Goal: Transaction & Acquisition: Purchase product/service

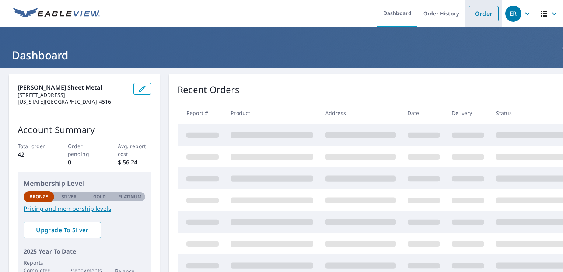
click at [484, 13] on link "Order" at bounding box center [484, 13] width 30 height 15
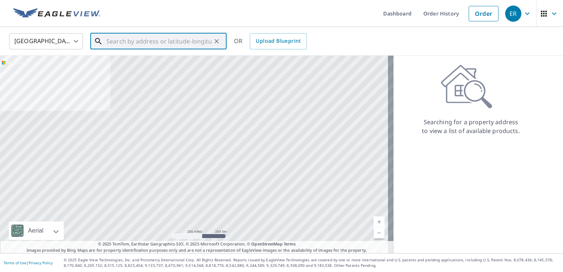
click at [131, 46] on input "text" at bounding box center [159, 41] width 105 height 21
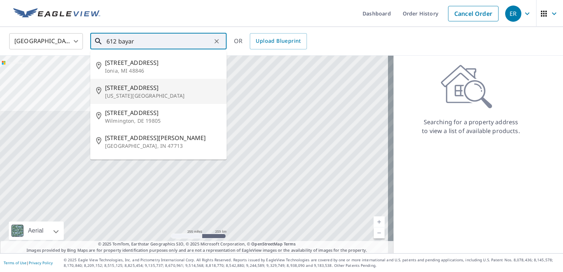
click at [139, 86] on span "[STREET_ADDRESS]" at bounding box center [163, 87] width 116 height 9
type input "[STREET_ADDRESS][US_STATE]"
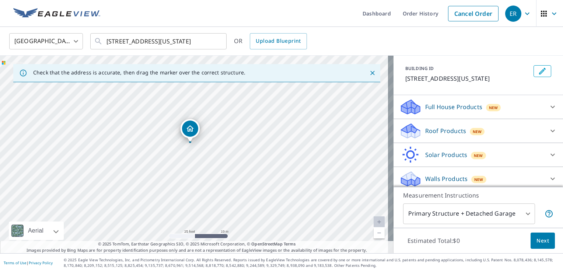
scroll to position [40, 0]
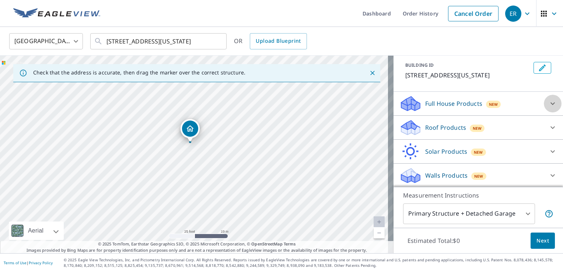
click at [548, 105] on icon at bounding box center [552, 103] width 9 height 9
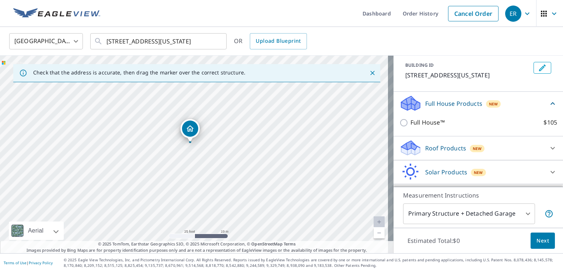
click at [457, 104] on p "Full House Products" at bounding box center [453, 103] width 57 height 9
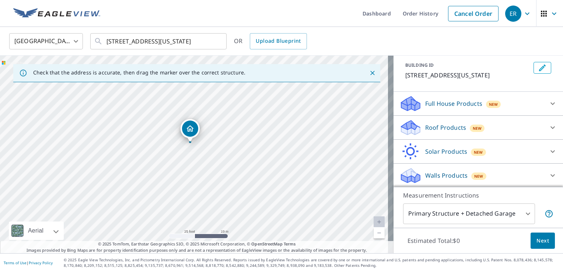
click at [457, 104] on p "Full House Products" at bounding box center [453, 103] width 57 height 9
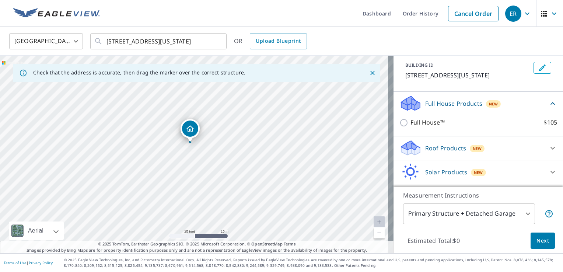
click at [489, 103] on span "New" at bounding box center [493, 104] width 9 height 6
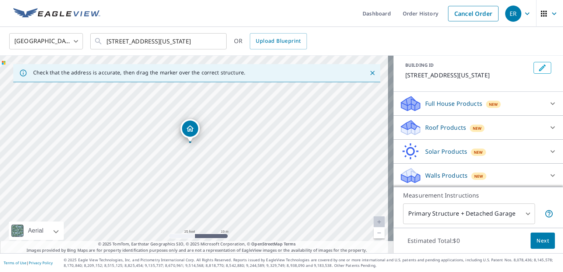
click at [489, 103] on span "New" at bounding box center [493, 104] width 9 height 6
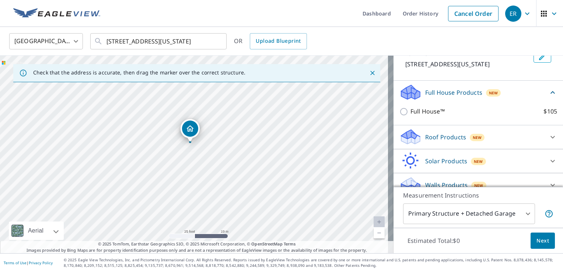
scroll to position [60, 0]
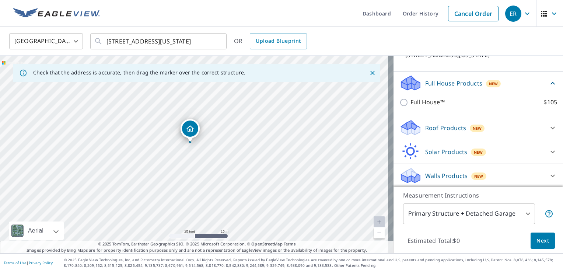
click at [548, 176] on icon at bounding box center [552, 175] width 9 height 9
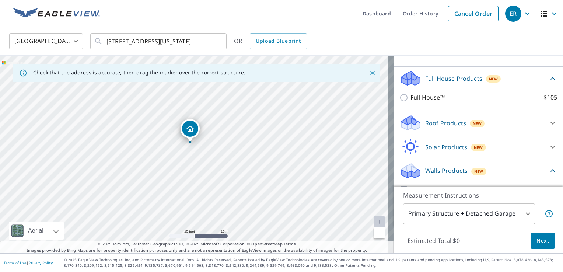
scroll to position [102, 0]
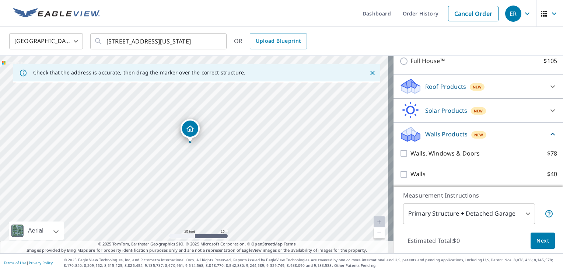
click at [523, 216] on body "ER ER Dashboard Order History Cancel Order ER [GEOGRAPHIC_DATA] [GEOGRAPHIC_DAT…" at bounding box center [281, 136] width 563 height 272
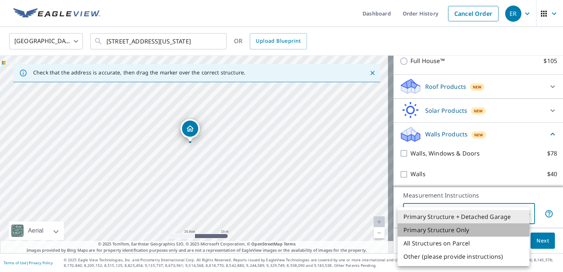
click at [489, 231] on li "Primary Structure Only" at bounding box center [464, 229] width 132 height 13
type input "2"
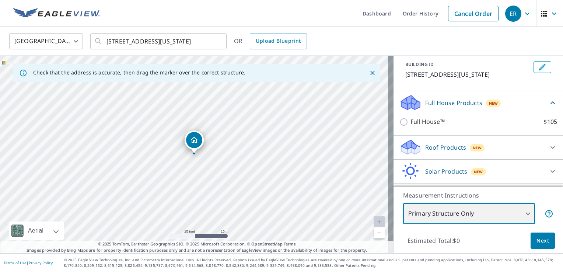
scroll to position [28, 0]
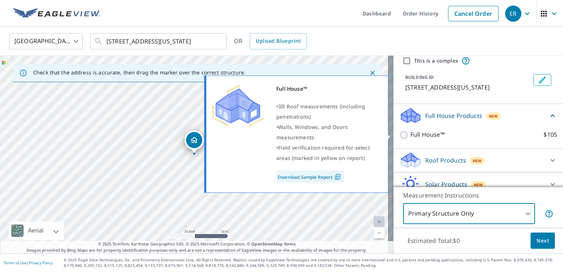
click at [302, 177] on link "Download Sample Report" at bounding box center [310, 177] width 68 height 12
click at [310, 176] on link "Download Sample Report" at bounding box center [310, 177] width 68 height 12
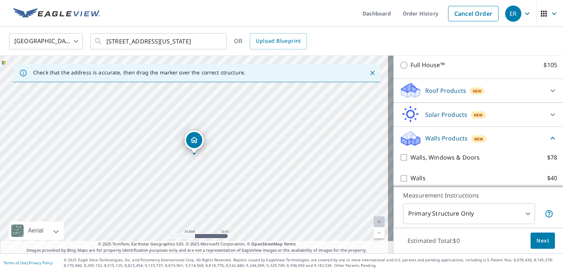
scroll to position [102, 0]
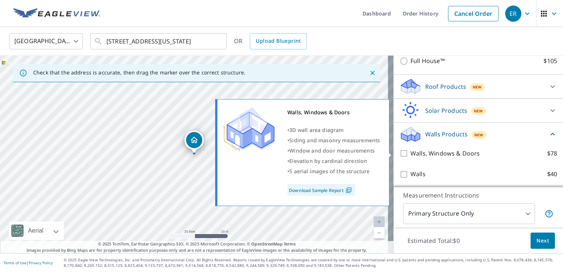
click at [400, 154] on input "Walls, Windows & Doors $78" at bounding box center [405, 153] width 11 height 9
checkbox input "true"
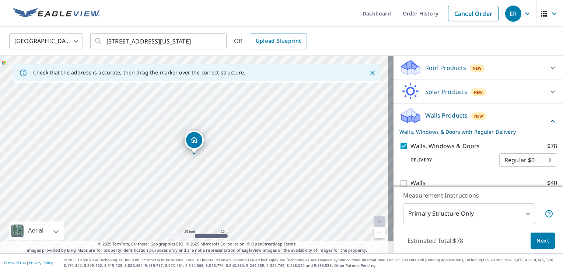
scroll to position [130, 0]
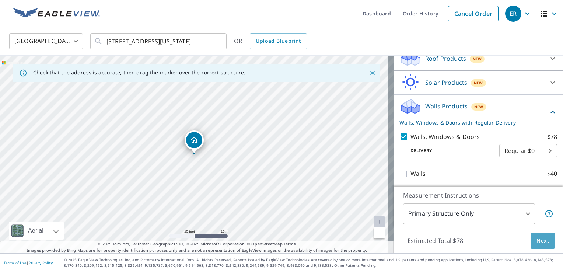
click at [537, 243] on span "Next" at bounding box center [543, 240] width 13 height 9
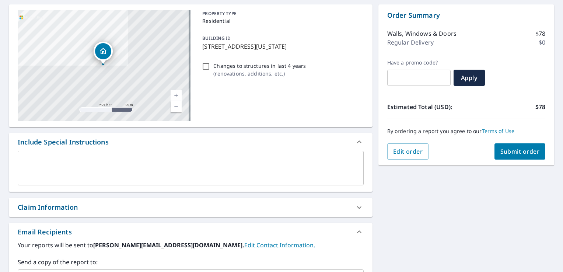
scroll to position [74, 0]
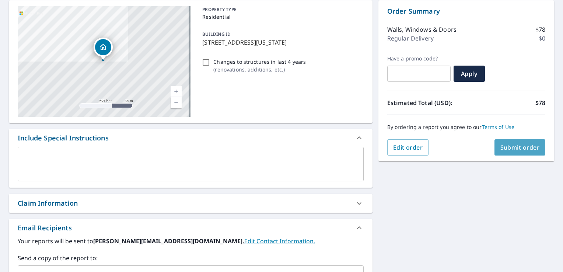
click at [505, 151] on button "Submit order" at bounding box center [520, 147] width 51 height 16
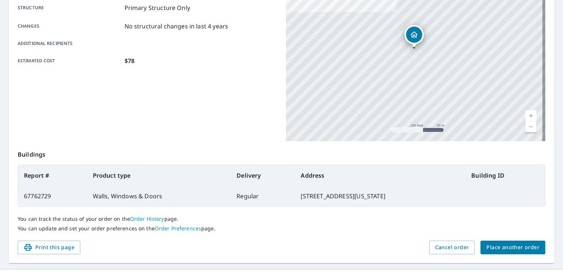
scroll to position [147, 0]
